Goal: Task Accomplishment & Management: Complete application form

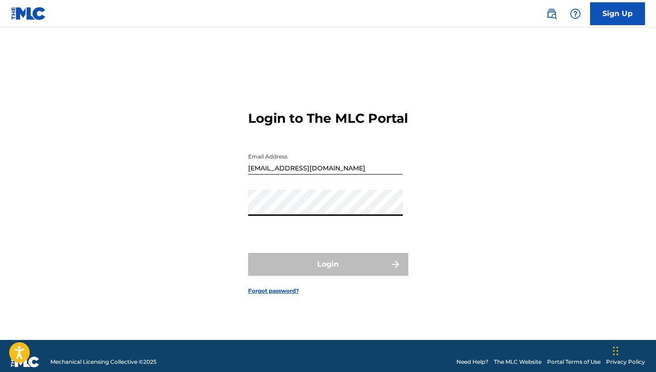
type input "[PERSON_NAME][EMAIL_ADDRESS][DOMAIN_NAME]"
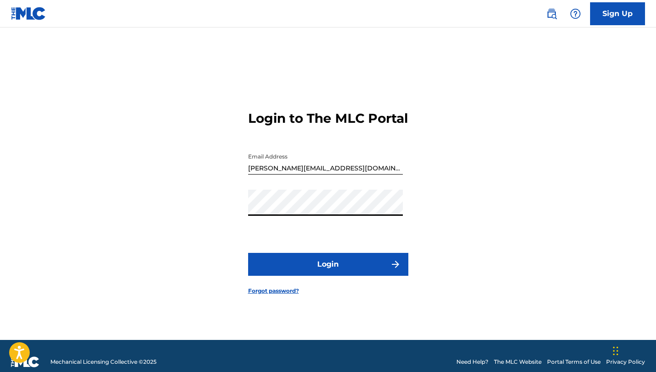
click at [338, 271] on button "Login" at bounding box center [328, 264] width 160 height 23
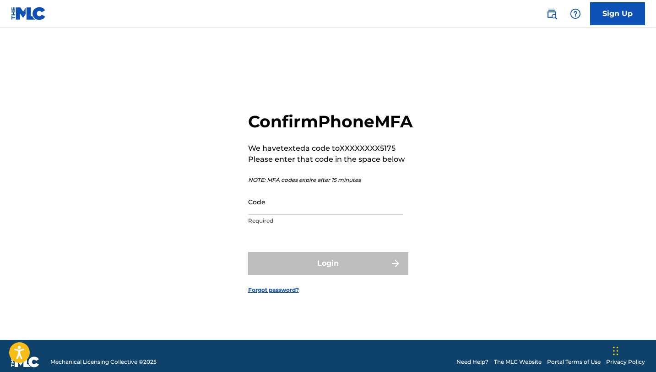
click at [334, 215] on input "Code" at bounding box center [325, 202] width 155 height 26
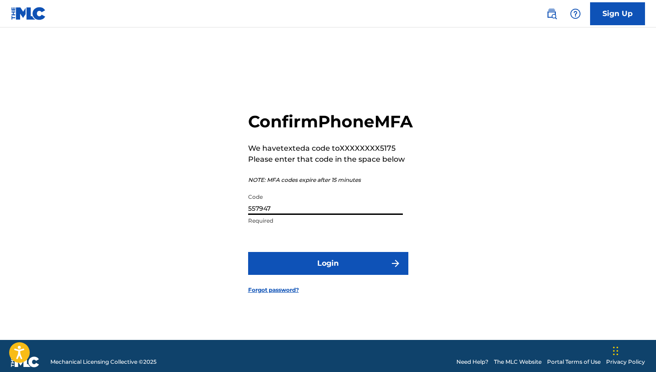
type input "557947"
click at [337, 275] on button "Login" at bounding box center [328, 263] width 160 height 23
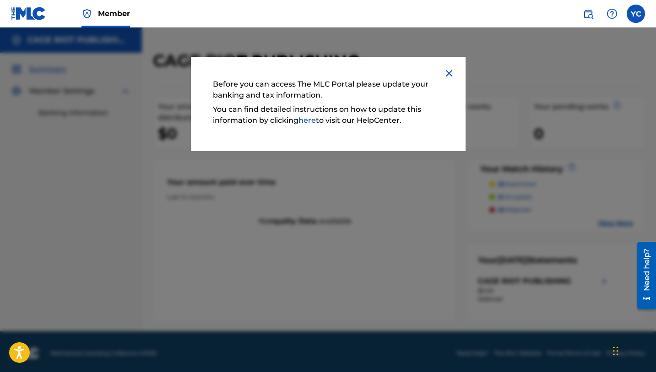
click at [314, 118] on link "here" at bounding box center [306, 120] width 17 height 9
click at [450, 73] on img at bounding box center [449, 73] width 11 height 11
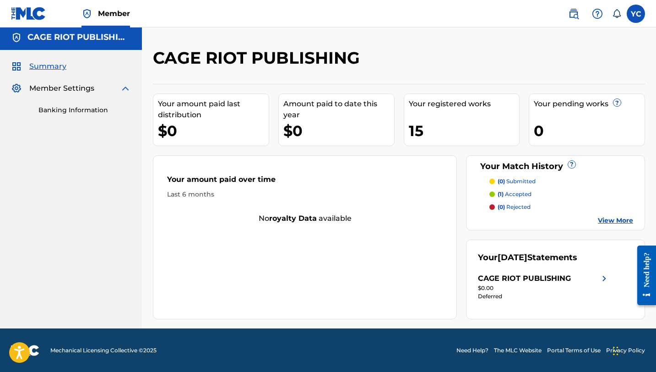
scroll to position [3, 0]
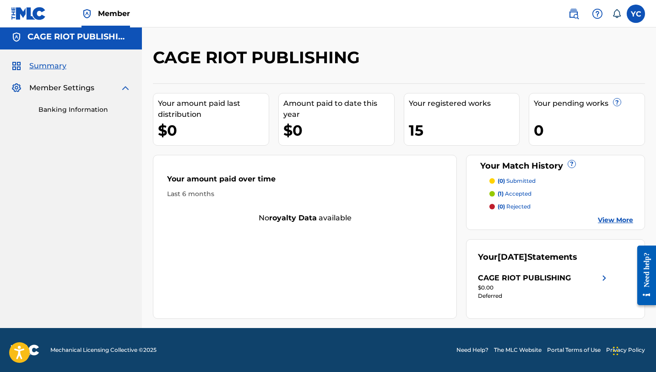
click at [509, 193] on p "(1) accepted" at bounding box center [515, 194] width 34 height 8
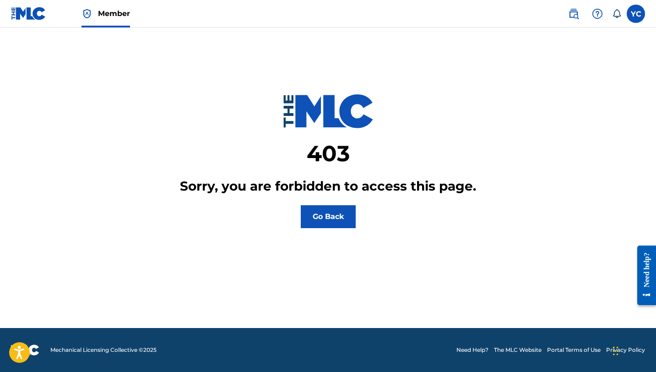
click at [343, 211] on button "Go Back" at bounding box center [328, 216] width 55 height 23
click at [312, 225] on button "Go Back" at bounding box center [328, 216] width 55 height 23
click at [640, 17] on label at bounding box center [636, 14] width 18 height 18
click at [636, 14] on input "YC Yvonne Claro yvonne@cageriot.com Notification Preferences Profile Log out" at bounding box center [636, 14] width 0 height 0
click at [636, 17] on div "YC YC Yvonne Claro yvonne@cageriot.com Notification Preferences Profile Log out" at bounding box center [636, 14] width 18 height 18
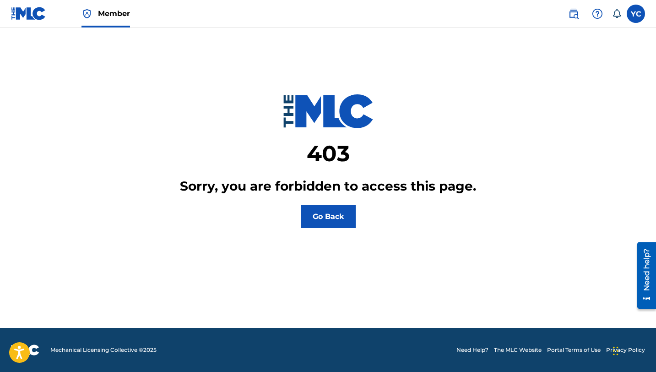
click at [644, 11] on label at bounding box center [636, 14] width 18 height 18
click at [636, 14] on input "YC Yvonne Claro yvonne@cageriot.com Notification Preferences Profile Log out" at bounding box center [636, 14] width 0 height 0
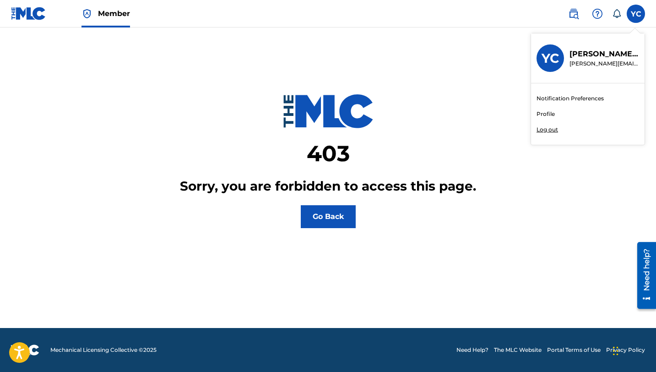
click at [600, 57] on p "Yvonne Claro" at bounding box center [604, 54] width 70 height 11
click at [636, 14] on input "YC Yvonne Claro yvonne@cageriot.com Notification Preferences Profile Log out" at bounding box center [636, 14] width 0 height 0
click at [552, 115] on link "Profile" at bounding box center [545, 114] width 18 height 8
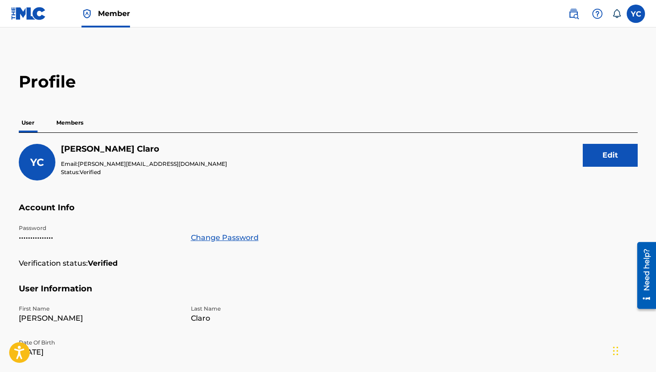
click at [58, 115] on p "Members" at bounding box center [70, 122] width 32 height 19
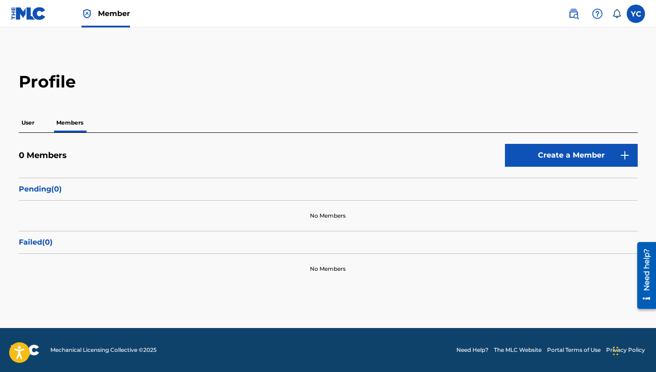
click at [597, 144] on link "Create a Member" at bounding box center [571, 155] width 133 height 23
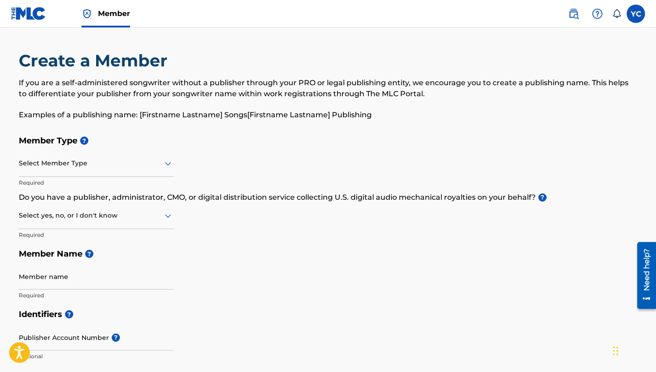
click at [116, 153] on div "Select Member Type" at bounding box center [96, 164] width 155 height 26
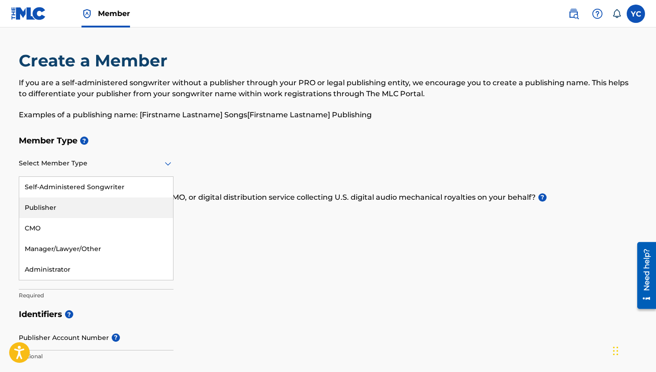
click at [77, 207] on div "Publisher" at bounding box center [96, 207] width 154 height 21
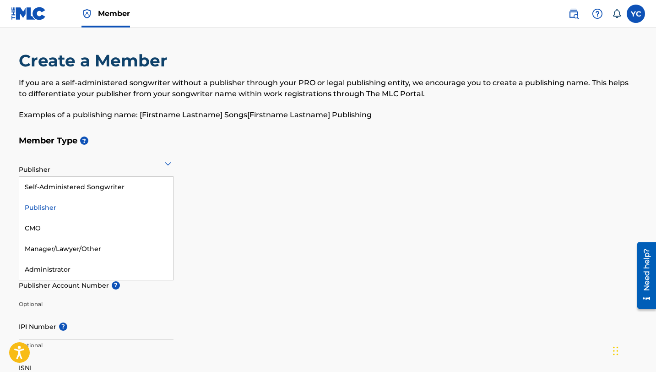
click at [146, 151] on div "Publisher" at bounding box center [96, 164] width 155 height 26
click at [74, 267] on div "Administrator" at bounding box center [96, 269] width 154 height 21
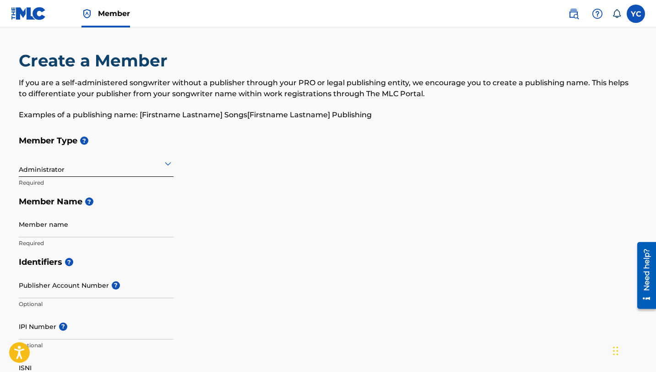
click at [81, 179] on p "Required" at bounding box center [96, 183] width 155 height 8
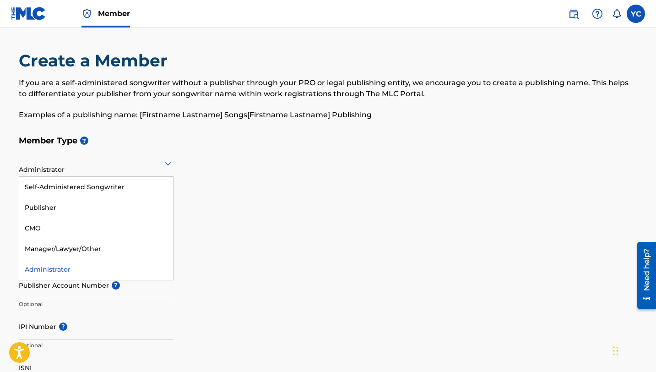
click at [82, 167] on div at bounding box center [96, 162] width 155 height 11
click at [58, 210] on div "Publisher" at bounding box center [96, 207] width 154 height 21
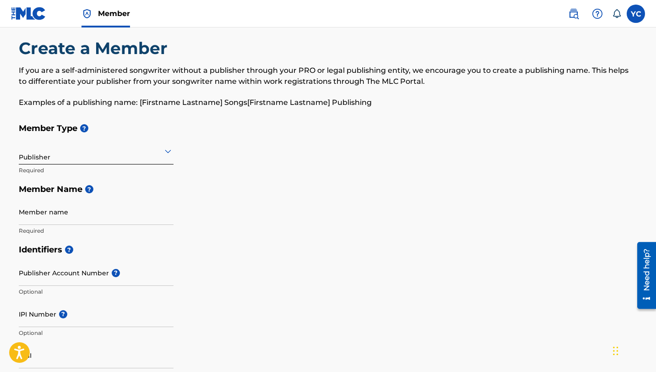
scroll to position [13, 0]
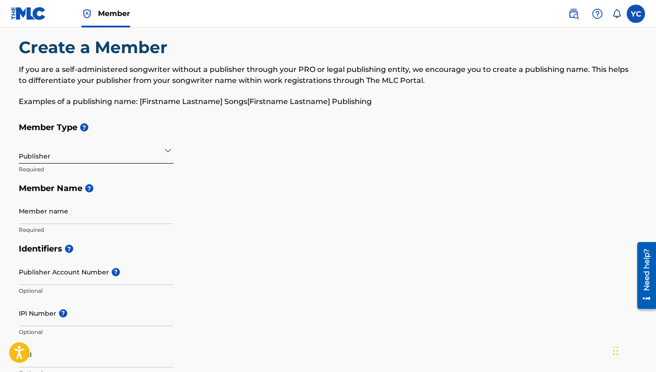
click at [96, 212] on input "Member name" at bounding box center [96, 211] width 155 height 26
type input "Cage Riot Publishing"
click at [102, 273] on input "Publisher Account Number ?" at bounding box center [96, 272] width 155 height 26
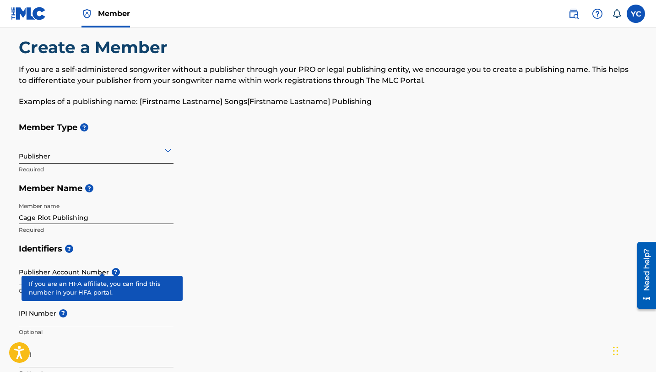
click at [112, 268] on span "?" at bounding box center [116, 272] width 8 height 8
click at [103, 268] on input "Publisher Account Number ?" at bounding box center [96, 272] width 155 height 26
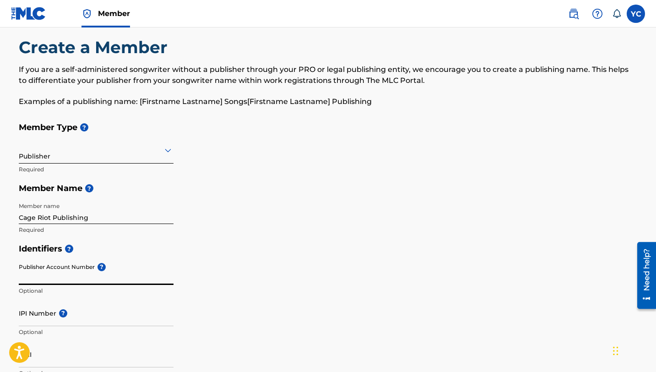
paste input "P314VH"
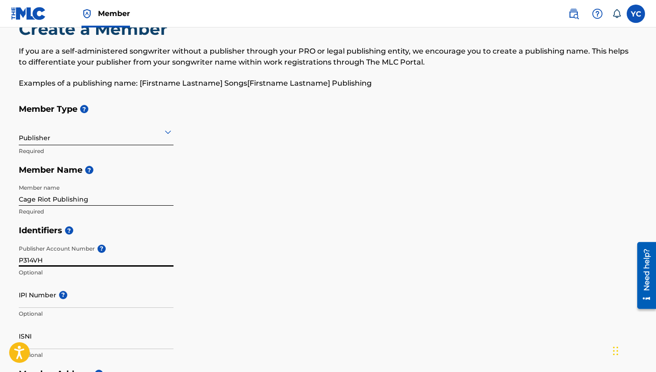
scroll to position [53, 0]
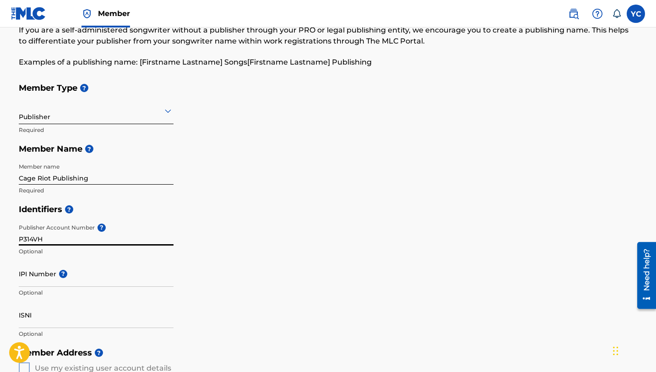
type input "P314VH"
click at [38, 286] on input "IPI Number ?" at bounding box center [96, 273] width 155 height 26
paste input "1177557812"
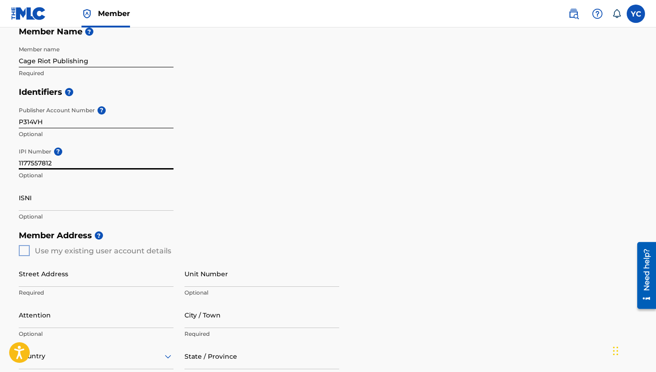
scroll to position [187, 0]
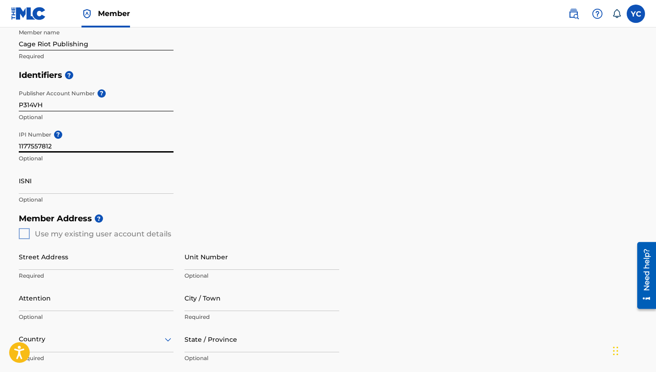
type input "1177557812"
click at [25, 233] on div "Member Address ? Use my existing user account details Street Address Required U…" at bounding box center [328, 313] width 619 height 209
click at [24, 233] on div "Member Address ? Use my existing user account details Street Address Required U…" at bounding box center [328, 313] width 619 height 209
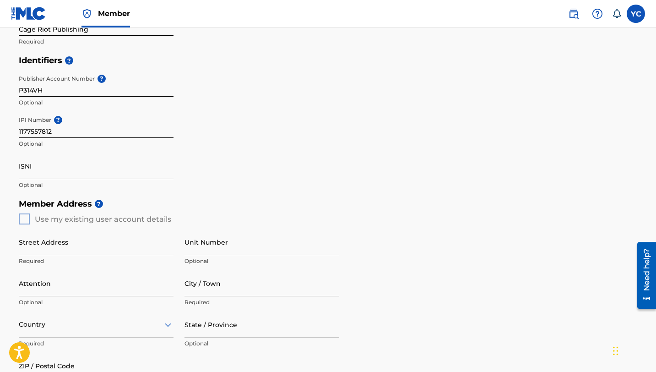
scroll to position [205, 0]
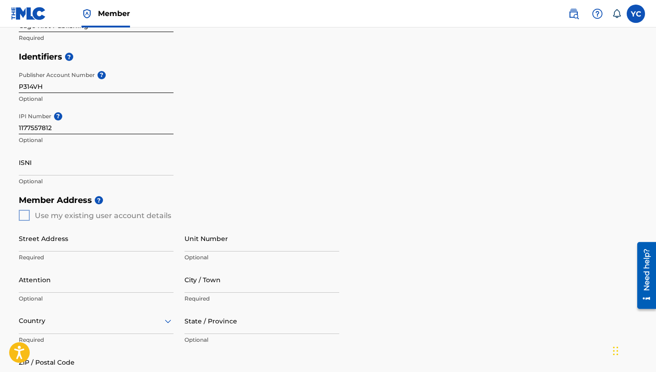
click at [20, 213] on div "Member Address ? Use my existing user account details Street Address Required U…" at bounding box center [328, 294] width 619 height 209
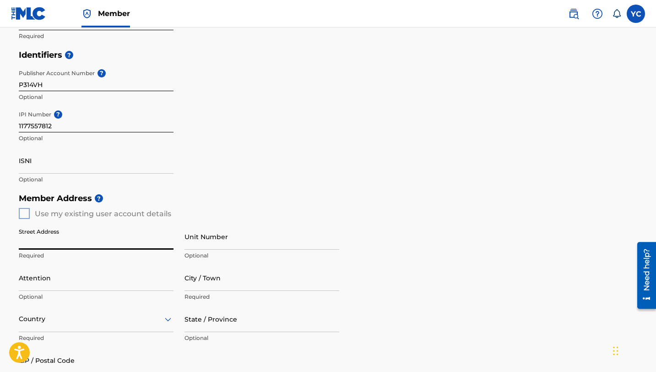
click at [130, 242] on input "Street Address" at bounding box center [96, 236] width 155 height 26
type input "7610 Beverly Blvd #48264"
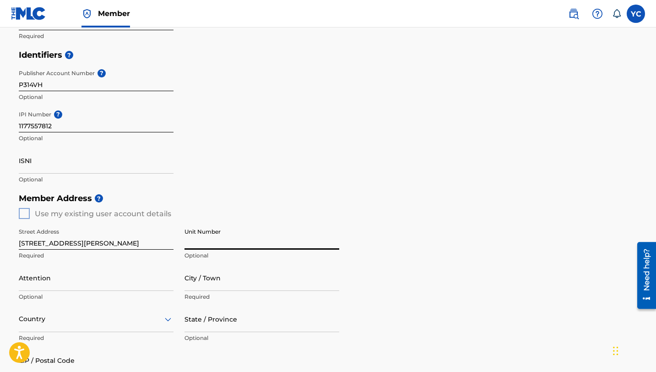
click at [224, 244] on input "Unit Number" at bounding box center [261, 236] width 155 height 26
type input "48264"
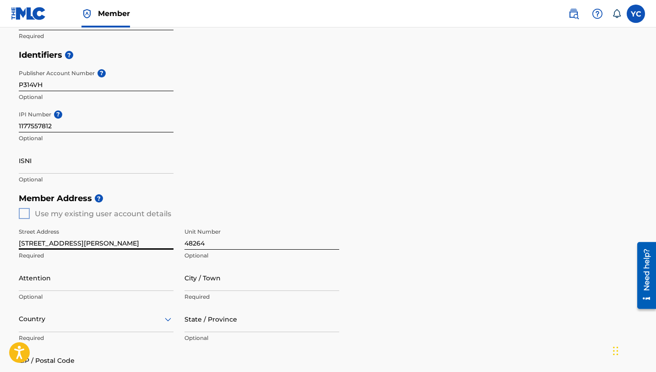
click at [130, 242] on input "7610 Beverly Blvd #48264" at bounding box center [96, 236] width 155 height 26
type input "7610 Beverly Blvd"
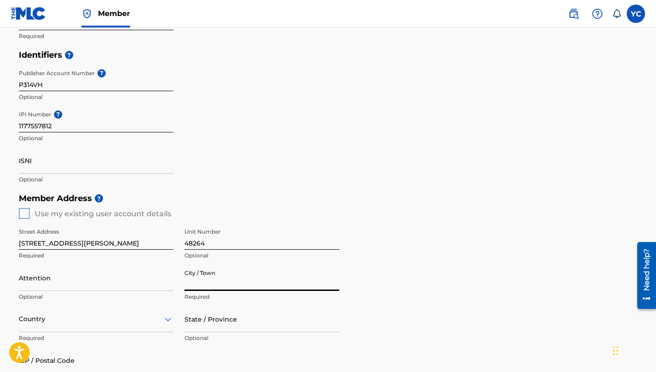
click at [195, 277] on input "City / Town" at bounding box center [261, 278] width 155 height 26
type input "Los Angeles"
type input "Yvonne Claro"
type input "United States"
type input "CA"
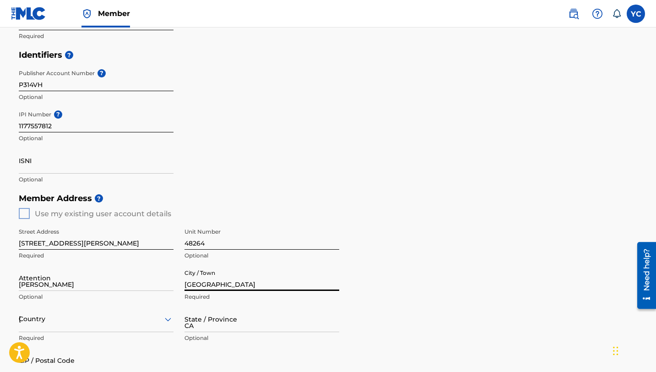
type input "90048"
type input "646"
type input "8085175"
type input "publishing@cageriot.com"
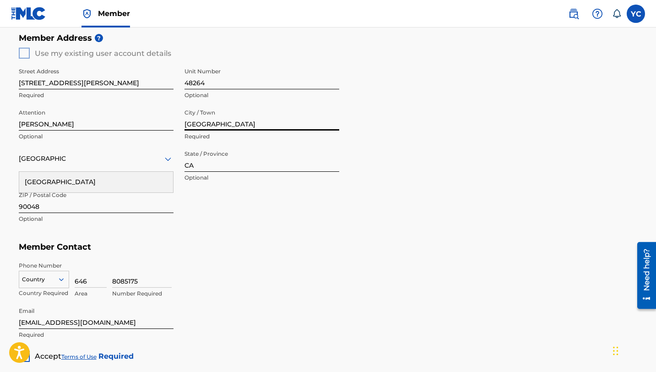
scroll to position [417, 0]
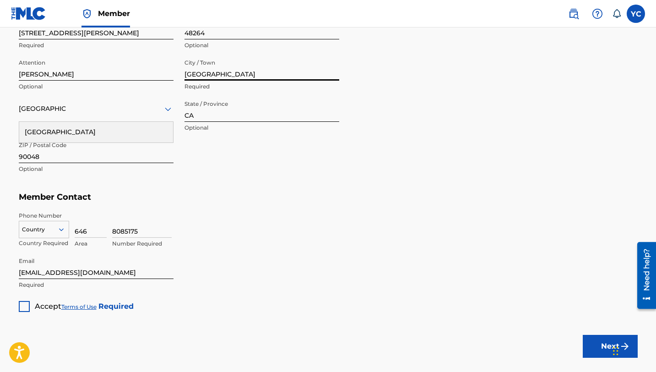
click at [61, 234] on div "Country" at bounding box center [44, 228] width 50 height 14
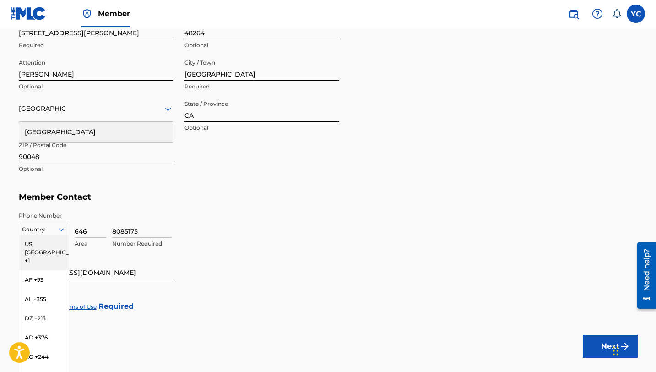
click at [43, 242] on div "US, CA +1" at bounding box center [43, 252] width 49 height 36
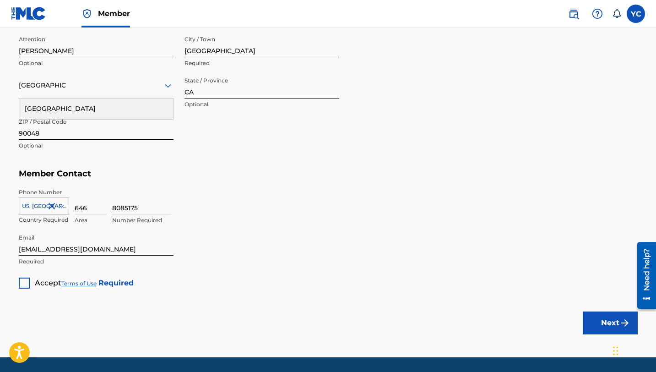
click at [25, 278] on div at bounding box center [24, 282] width 11 height 11
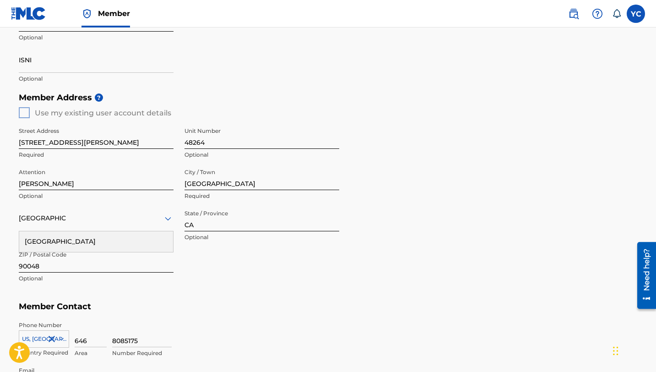
scroll to position [469, 0]
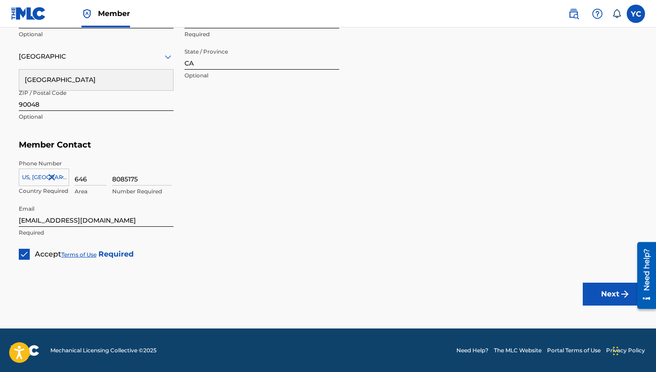
click at [623, 291] on img "submit" at bounding box center [624, 293] width 11 height 11
click at [600, 292] on button "Next" at bounding box center [610, 293] width 55 height 23
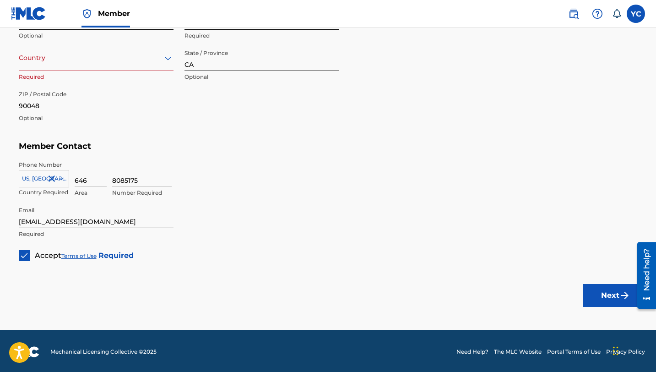
scroll to position [467, 0]
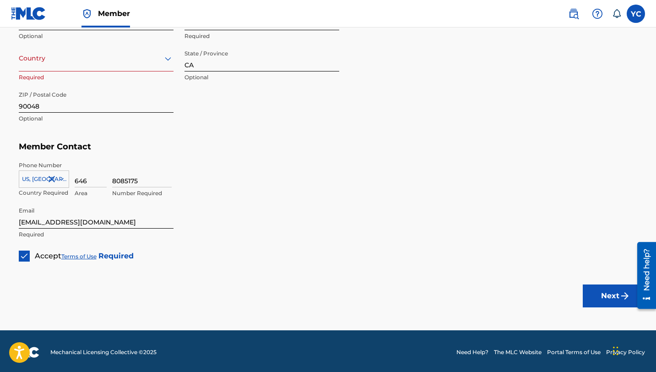
click at [151, 72] on div "option , selected. Select is focused ,type to refine list, press Down to open t…" at bounding box center [96, 65] width 155 height 41
click at [154, 63] on div at bounding box center [96, 58] width 155 height 11
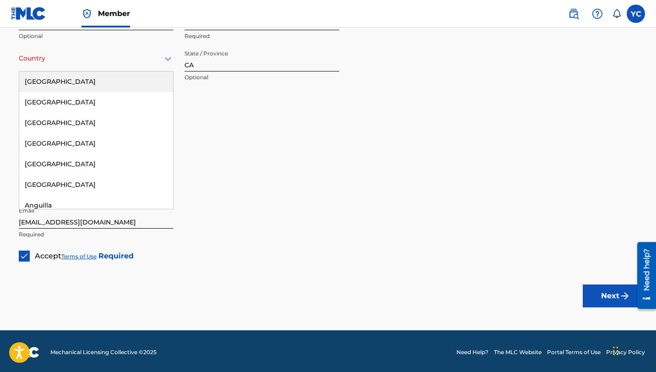
click at [122, 80] on div "United States" at bounding box center [96, 81] width 154 height 21
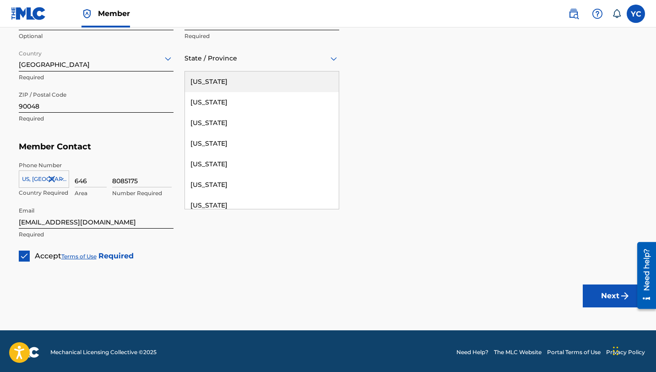
click at [266, 62] on div at bounding box center [261, 58] width 155 height 11
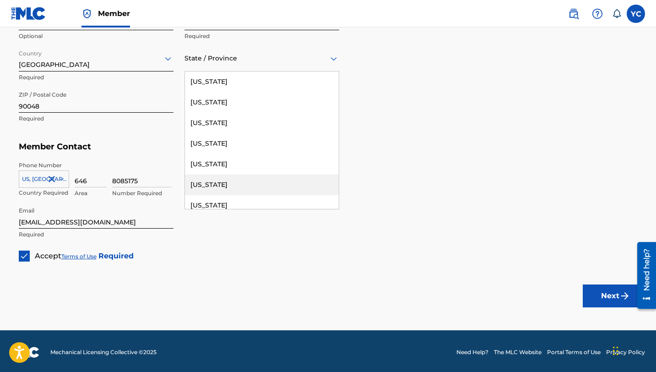
click at [232, 179] on div "California" at bounding box center [262, 184] width 154 height 21
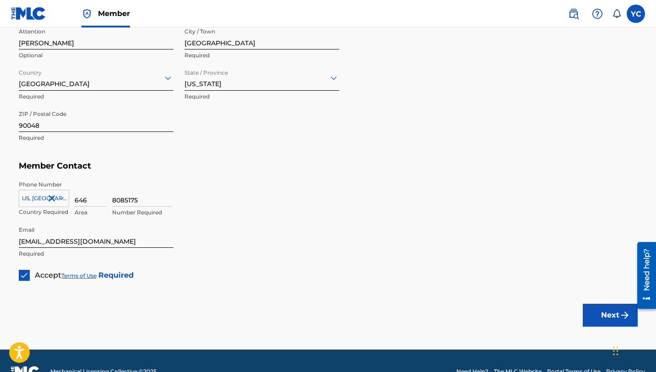
scroll to position [429, 0]
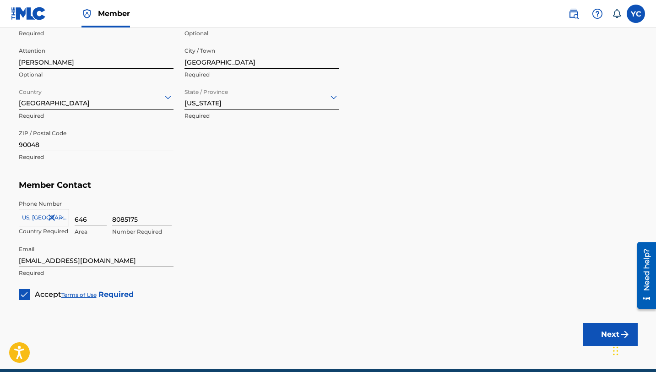
click at [595, 326] on button "Next" at bounding box center [610, 334] width 55 height 23
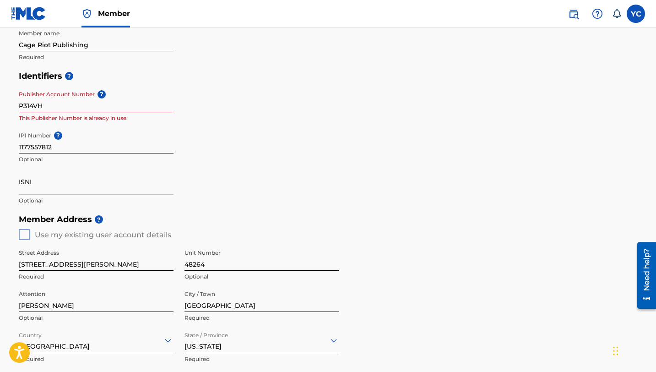
scroll to position [152, 0]
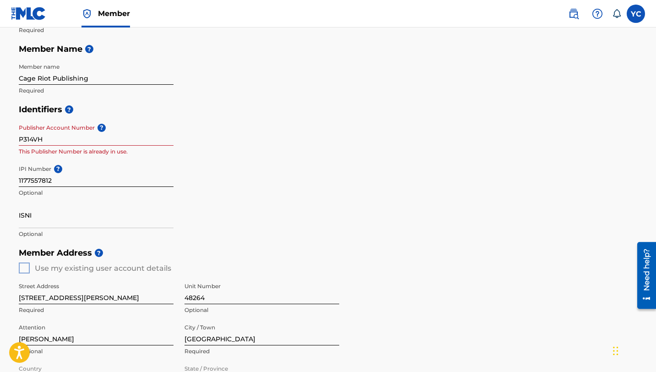
click at [260, 127] on div "Identifiers ? Publisher Account Number ? P314VH This Publisher Number is alread…" at bounding box center [328, 171] width 619 height 143
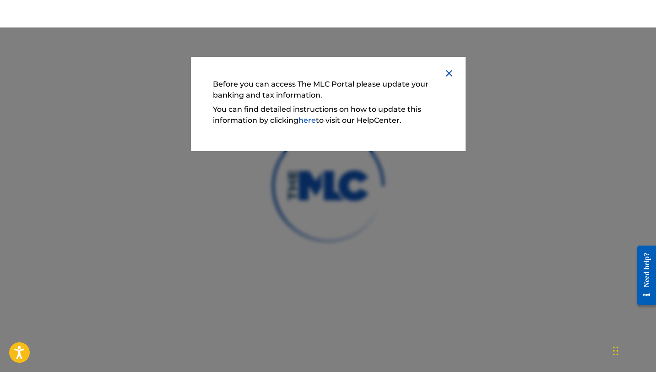
click at [309, 119] on link "here" at bounding box center [306, 120] width 17 height 9
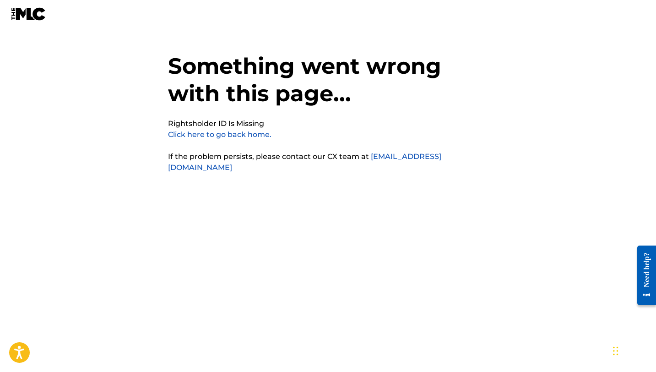
click at [263, 135] on link "Click here to go back home." at bounding box center [219, 134] width 103 height 9
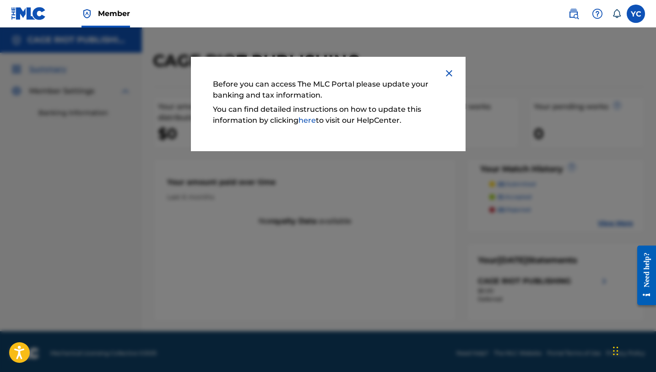
click at [454, 69] on img at bounding box center [449, 73] width 11 height 11
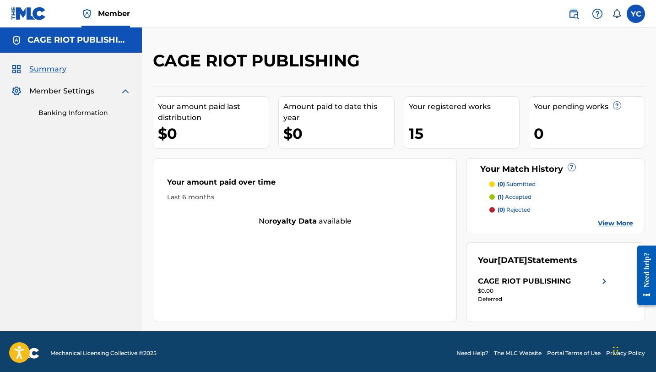
click at [73, 115] on link "Banking Information" at bounding box center [84, 113] width 92 height 10
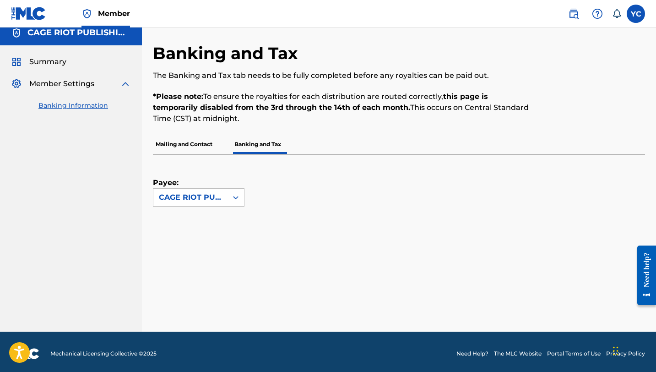
scroll to position [11, 0]
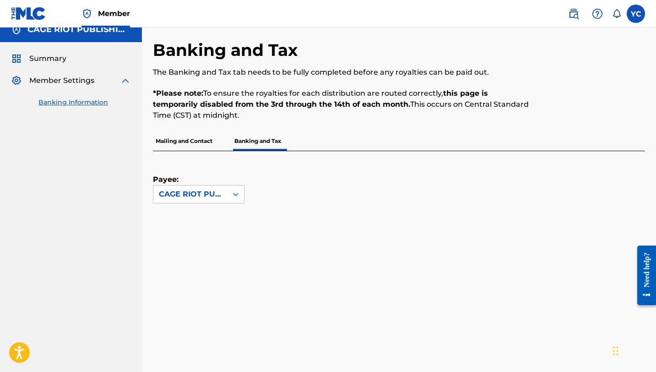
click at [197, 132] on p "Mailing and Contact" at bounding box center [184, 140] width 62 height 19
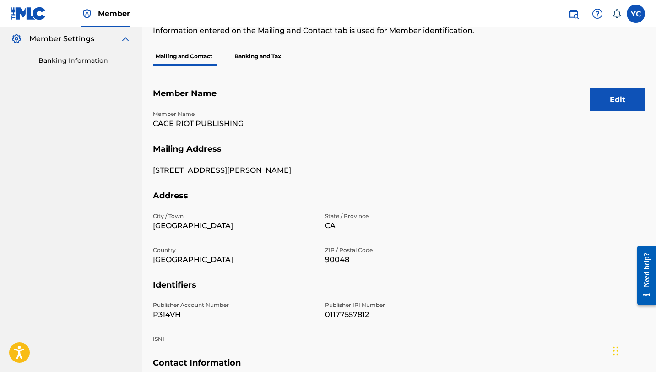
scroll to position [43, 0]
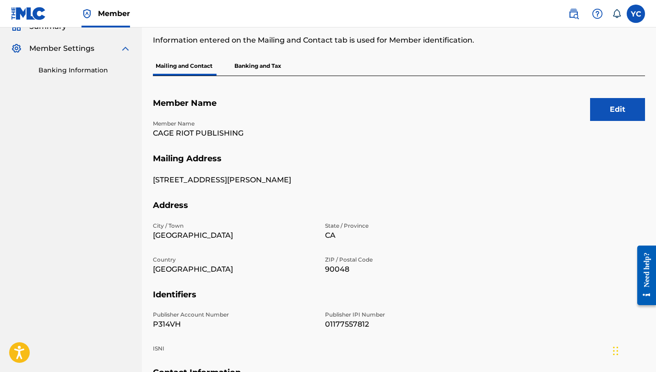
click at [242, 73] on p "Banking and Tax" at bounding box center [258, 65] width 52 height 19
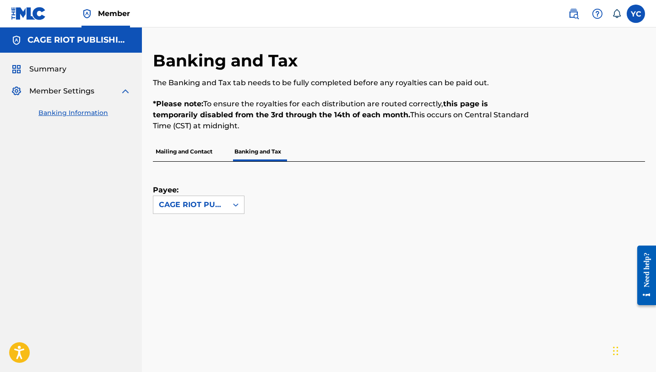
click at [75, 67] on div "Summary" at bounding box center [71, 69] width 120 height 11
click at [64, 69] on span "Summary" at bounding box center [47, 69] width 37 height 11
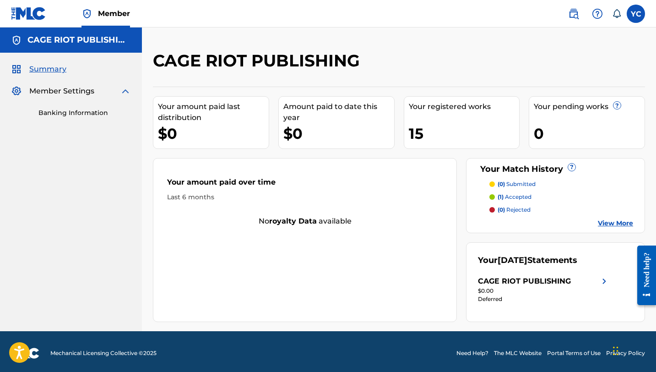
click at [603, 220] on link "View More" at bounding box center [615, 223] width 35 height 10
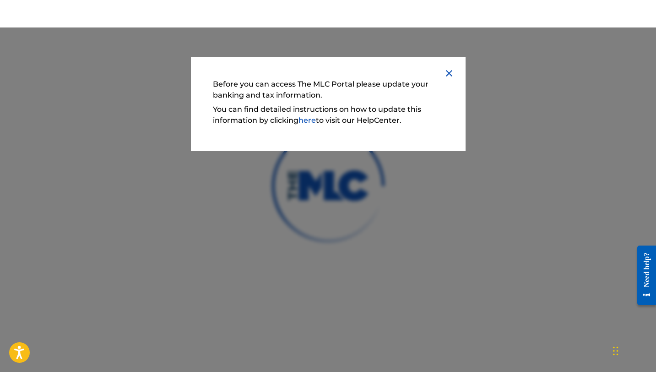
click at [454, 65] on div "Before you can access The MLC Portal please update your banking and tax informa…" at bounding box center [328, 104] width 275 height 94
click at [446, 73] on img at bounding box center [449, 73] width 11 height 11
click at [305, 122] on link "here" at bounding box center [306, 120] width 17 height 9
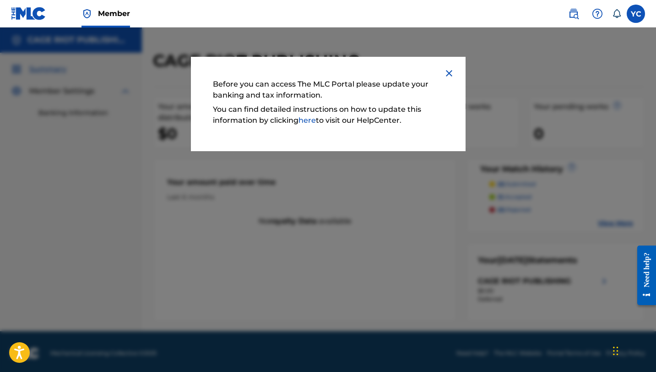
click at [445, 80] on div "Before you can access The MLC Portal please update your banking and tax informa…" at bounding box center [328, 104] width 275 height 94
click at [445, 74] on img at bounding box center [449, 73] width 11 height 11
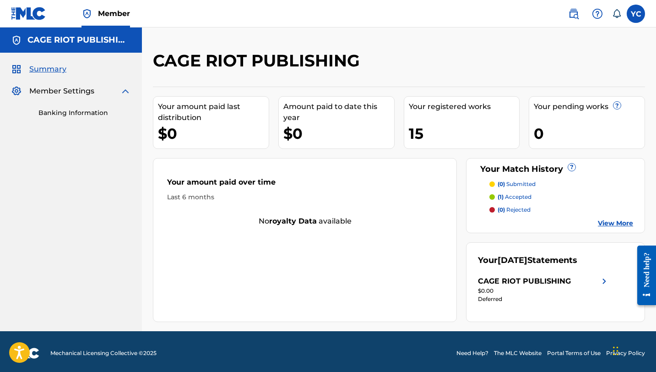
click at [54, 118] on div "Summary Member Settings Banking Information" at bounding box center [71, 91] width 142 height 76
click at [55, 110] on link "Banking Information" at bounding box center [84, 113] width 92 height 10
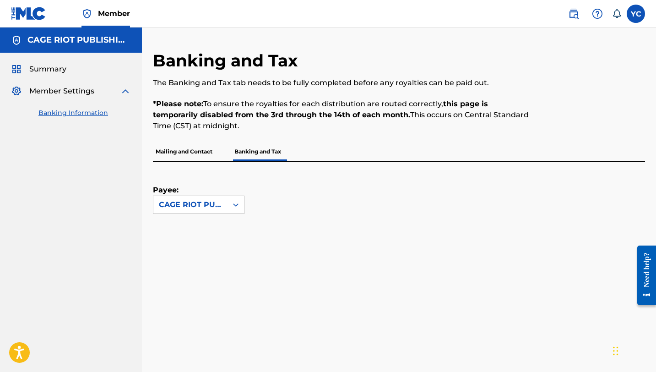
click at [54, 76] on div "Summary Member Settings Banking Information" at bounding box center [71, 91] width 142 height 76
click at [52, 72] on span "Summary" at bounding box center [47, 69] width 37 height 11
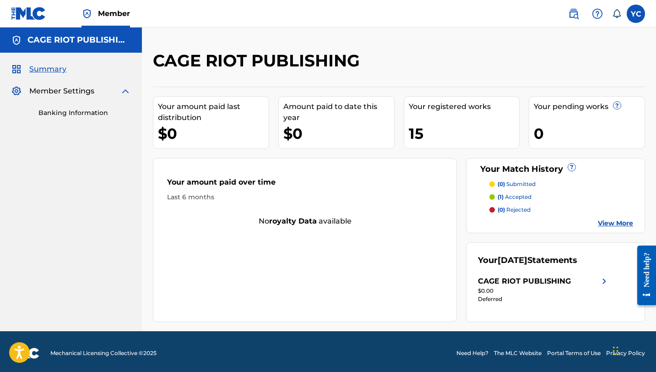
click at [428, 133] on div "15" at bounding box center [464, 133] width 111 height 21
click at [419, 135] on div "15" at bounding box center [464, 133] width 111 height 21
click at [514, 199] on p "(1) accepted" at bounding box center [515, 197] width 34 height 8
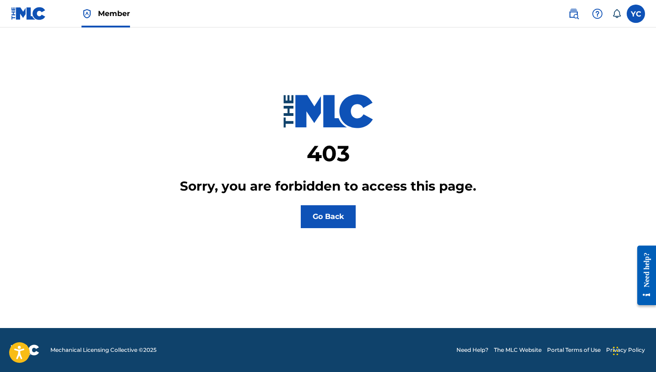
click at [337, 214] on button "Go Back" at bounding box center [328, 216] width 55 height 23
click at [335, 206] on button "Go Back" at bounding box center [328, 216] width 55 height 23
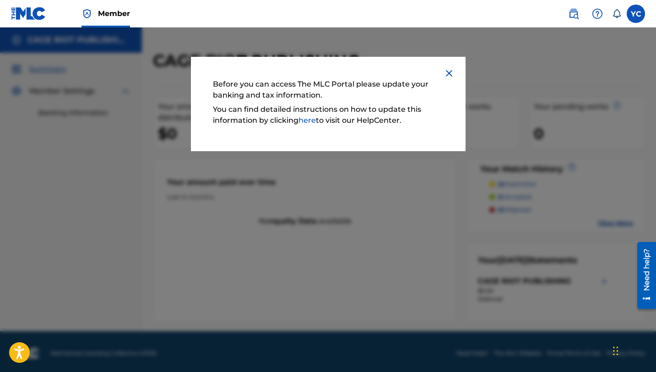
click at [450, 72] on img at bounding box center [449, 73] width 11 height 11
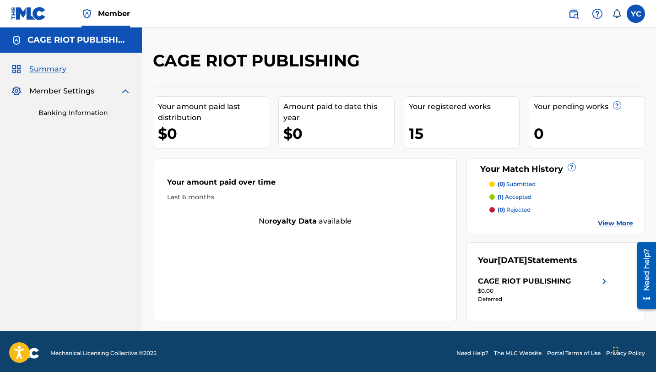
scroll to position [3, 0]
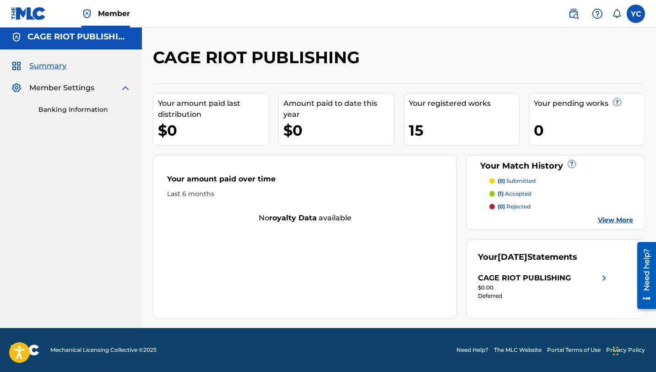
click at [36, 65] on span "Summary" at bounding box center [47, 65] width 37 height 11
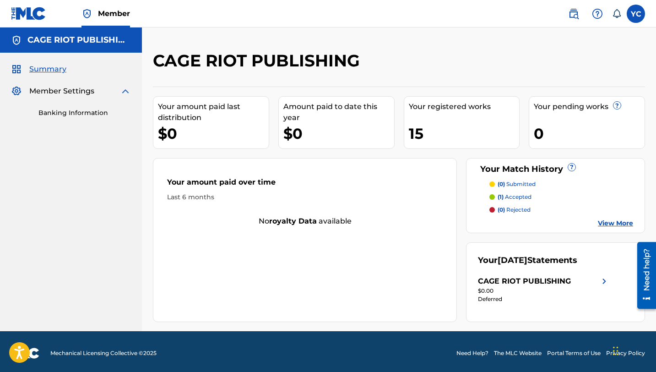
click at [38, 69] on span "Summary" at bounding box center [47, 69] width 37 height 11
click at [55, 69] on span "Summary" at bounding box center [47, 69] width 37 height 11
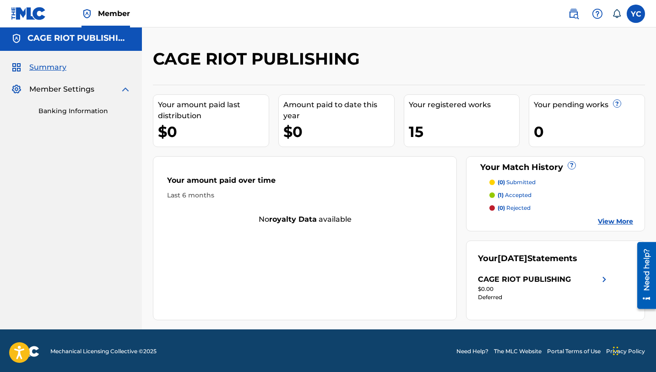
scroll to position [3, 0]
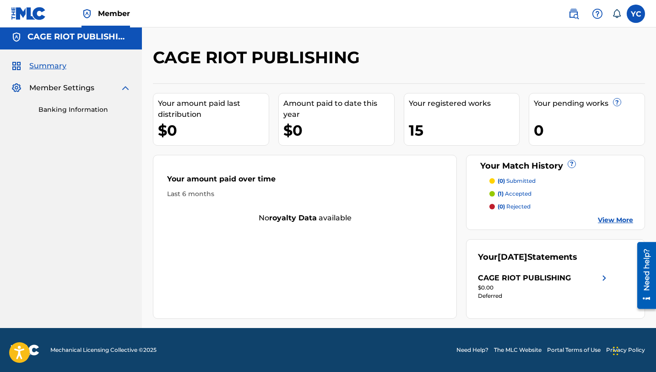
click at [604, 284] on div "$0.00" at bounding box center [544, 287] width 132 height 8
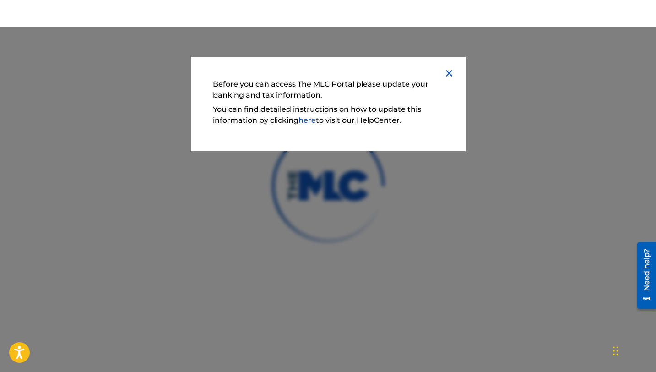
click at [446, 77] on img at bounding box center [449, 73] width 11 height 11
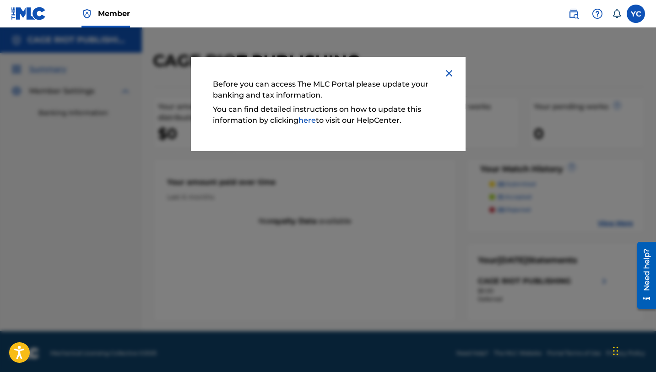
click at [448, 73] on img at bounding box center [449, 73] width 11 height 11
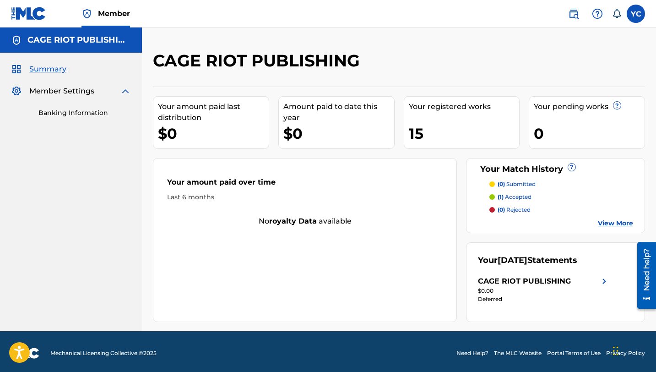
click at [514, 193] on p "(1) accepted" at bounding box center [515, 197] width 34 height 8
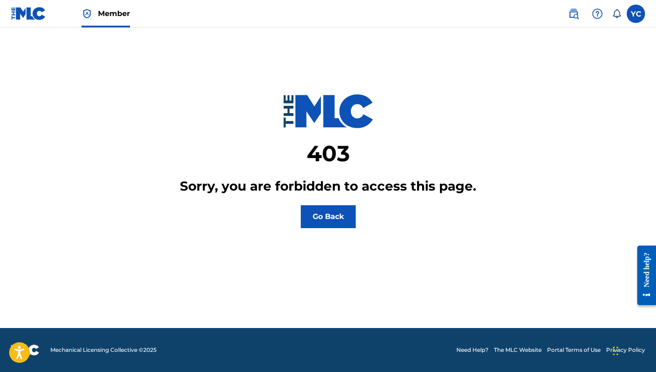
click at [314, 215] on button "Go Back" at bounding box center [328, 216] width 55 height 23
